Goal: Find specific page/section: Find specific page/section

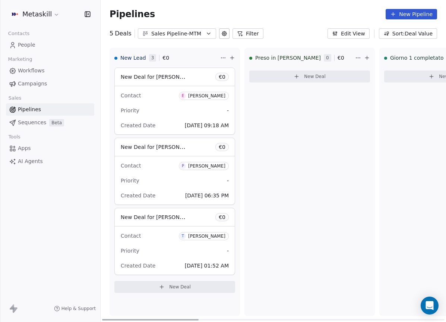
click at [158, 94] on div "Contact E Emanuele Gresta" at bounding box center [175, 95] width 108 height 12
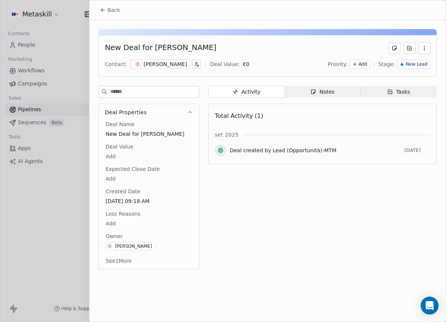
click at [157, 66] on div "[PERSON_NAME]" at bounding box center [165, 63] width 43 height 7
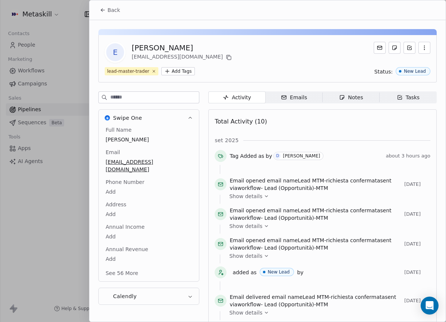
click at [101, 10] on icon at bounding box center [103, 10] width 6 height 6
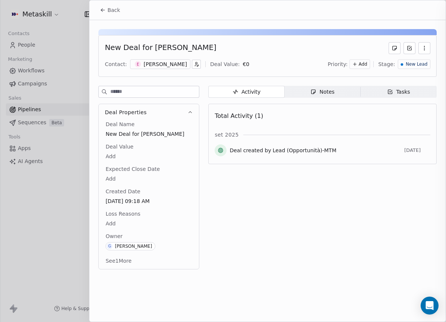
click at [106, 13] on icon at bounding box center [103, 10] width 6 height 6
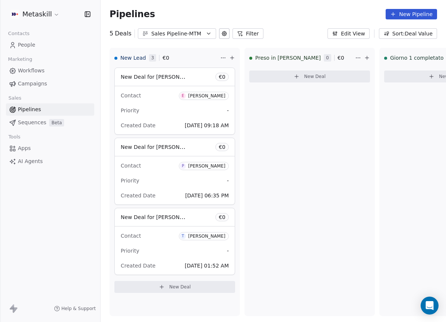
click at [58, 107] on link "Pipelines" at bounding box center [50, 109] width 88 height 12
click at [170, 37] on div "Sales Pipeline-MTM" at bounding box center [176, 34] width 51 height 8
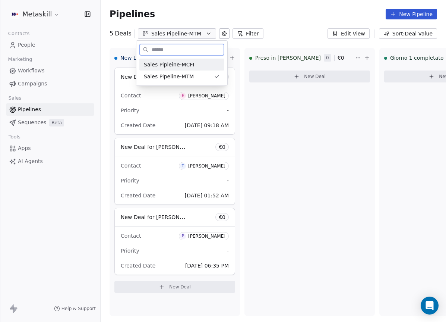
click at [175, 66] on span "Sales Pipleine-MCFI" at bounding box center [169, 65] width 51 height 8
